Goal: Complete application form

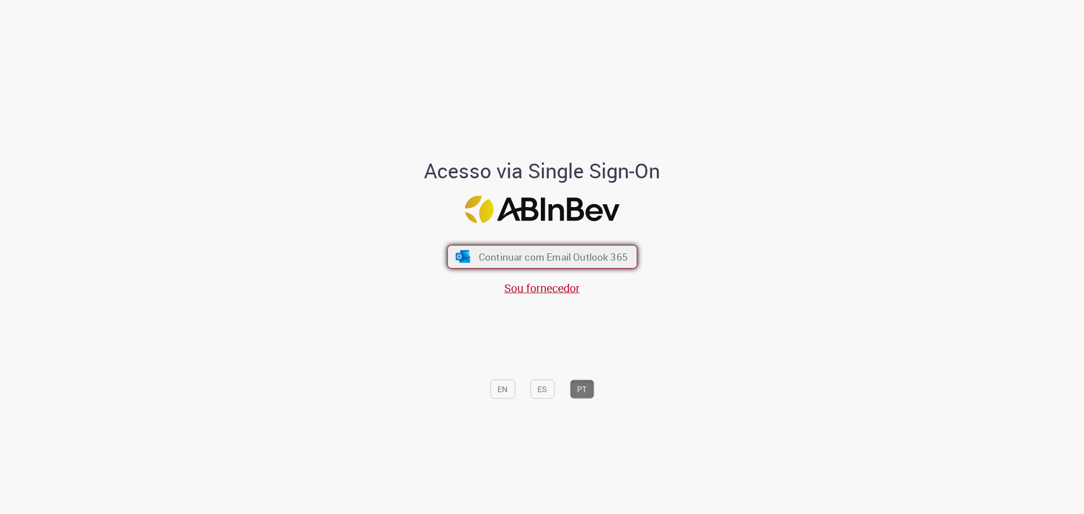
click at [560, 255] on span "Continuar com Email Outlook 365" at bounding box center [552, 256] width 149 height 13
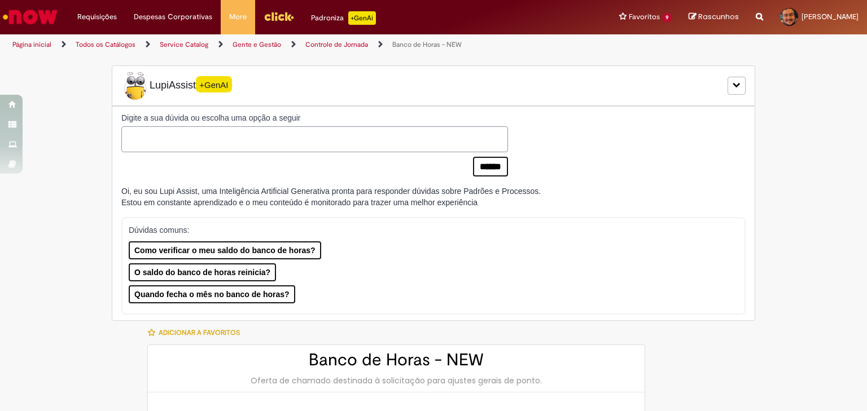
type input "**********"
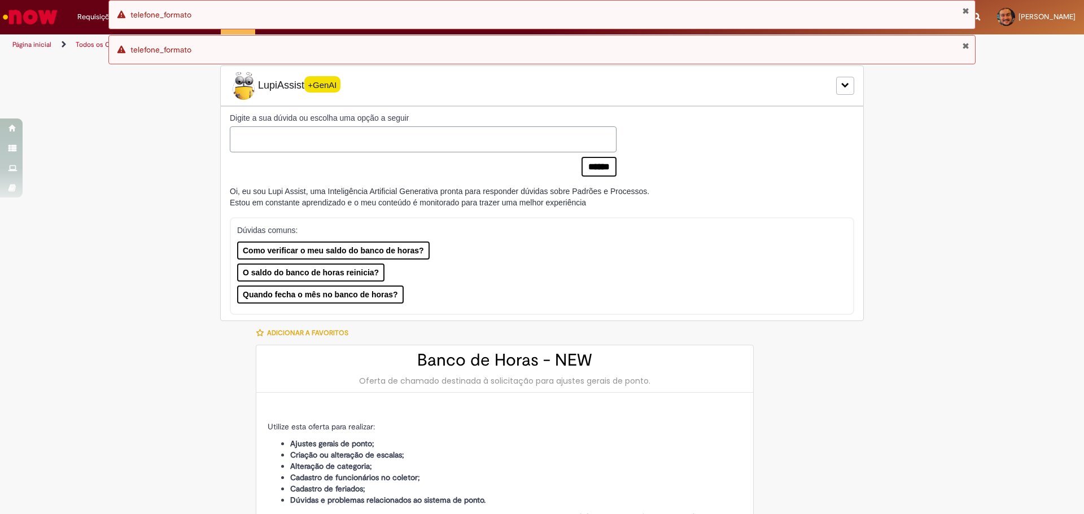
click at [665, 286] on div "Dúvidas comuns: Como verificar o meu saldo do banco de horas? O saldo do banco …" at bounding box center [534, 264] width 594 height 79
